Goal: Check status: Check status

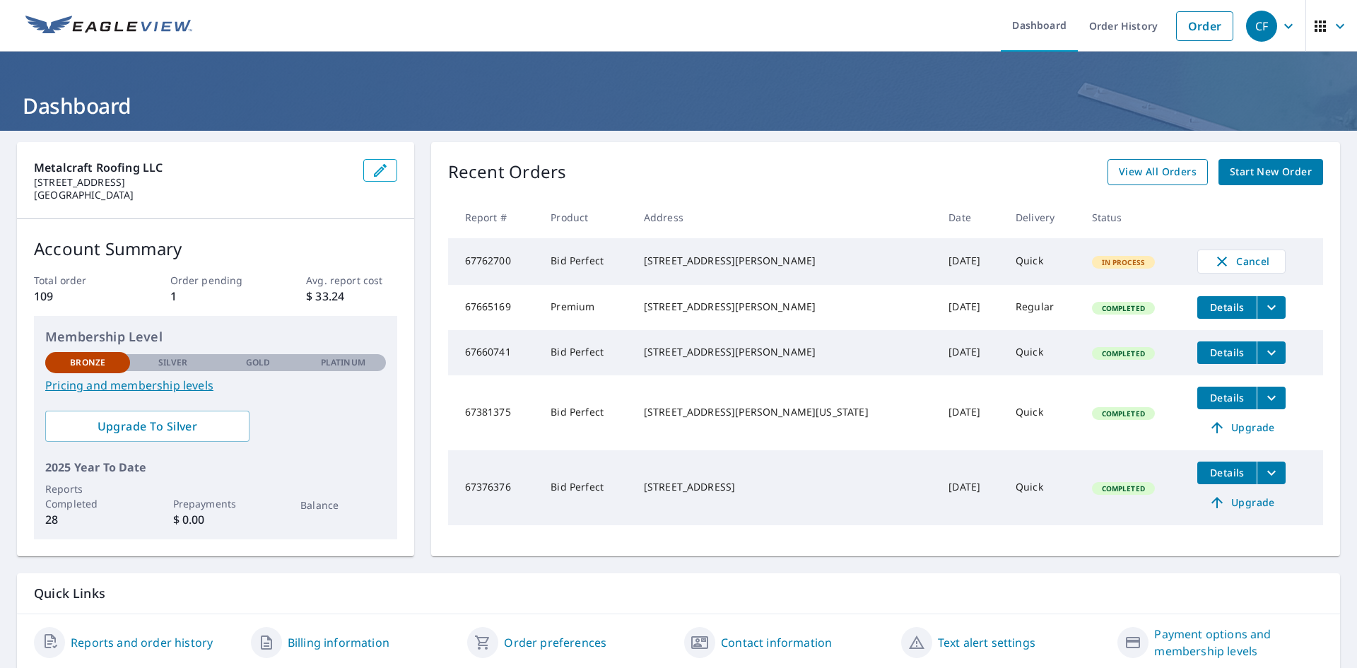
click at [1155, 175] on span "View All Orders" at bounding box center [1158, 172] width 78 height 18
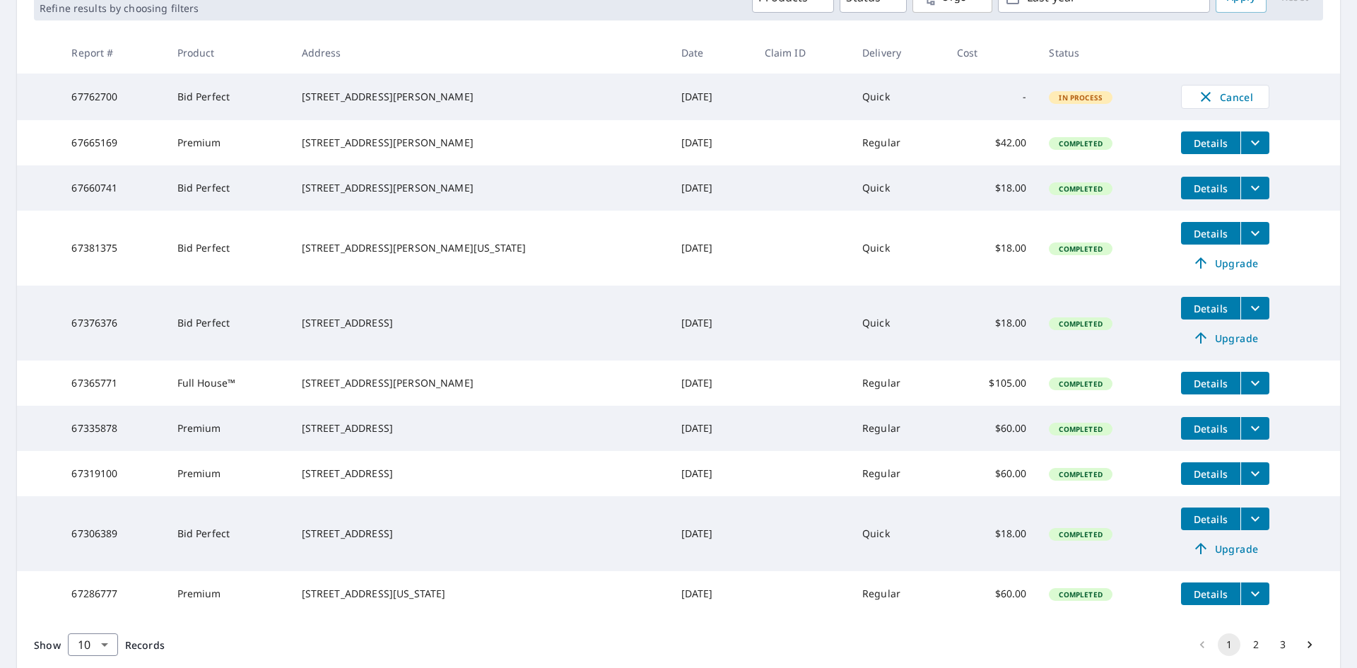
scroll to position [240, 0]
click at [1205, 389] on span "Details" at bounding box center [1211, 382] width 42 height 13
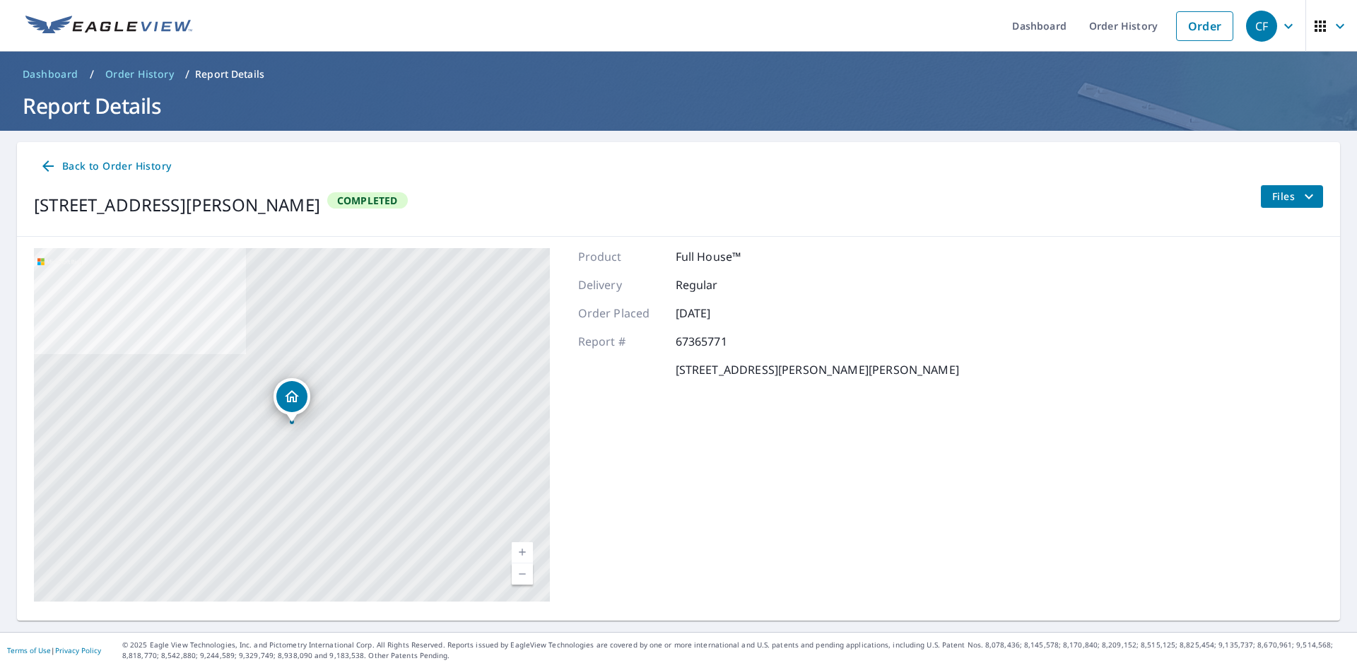
click at [1310, 194] on icon "filesDropdownBtn-67365771" at bounding box center [1308, 196] width 17 height 17
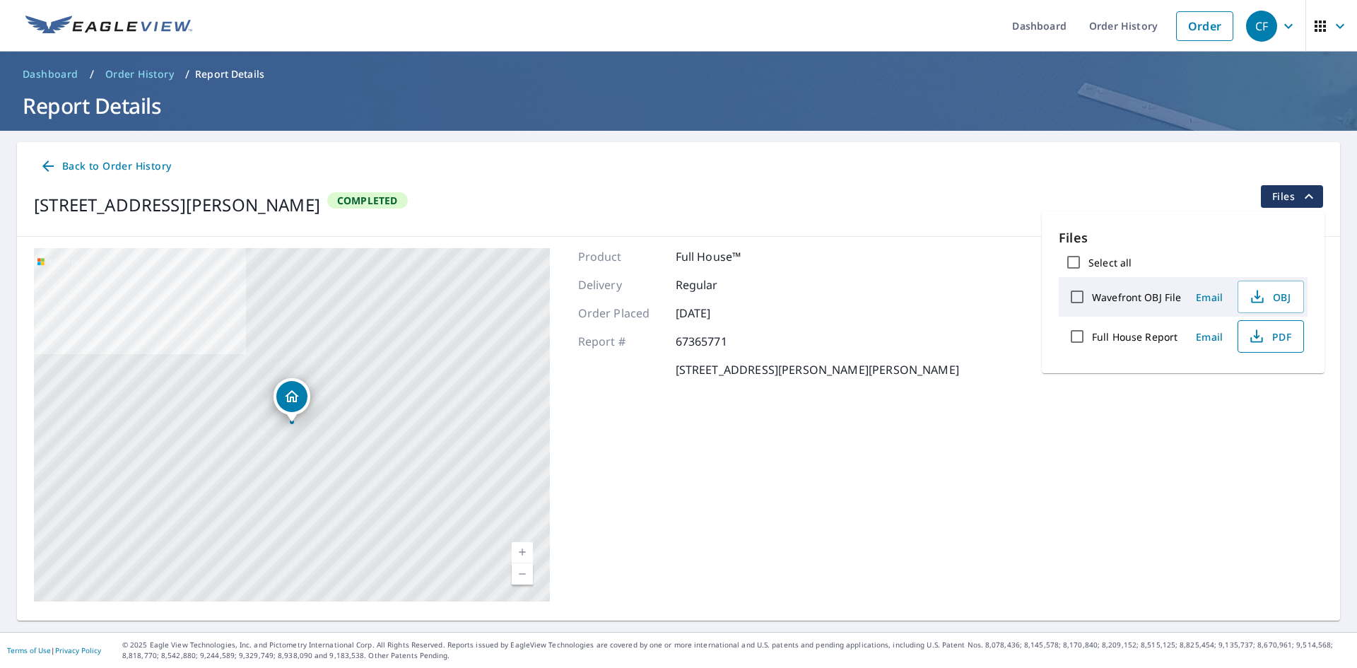
click at [1254, 338] on icon "button" at bounding box center [1256, 333] width 6 height 9
click at [1051, 23] on link "Dashboard" at bounding box center [1039, 26] width 77 height 52
